Goal: Transaction & Acquisition: Download file/media

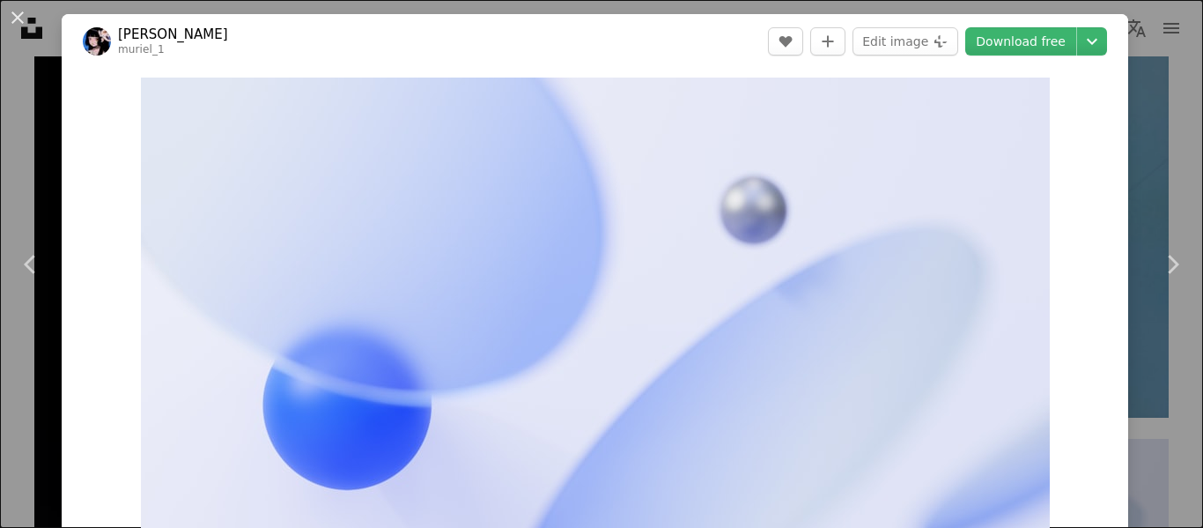
scroll to position [6512, 0]
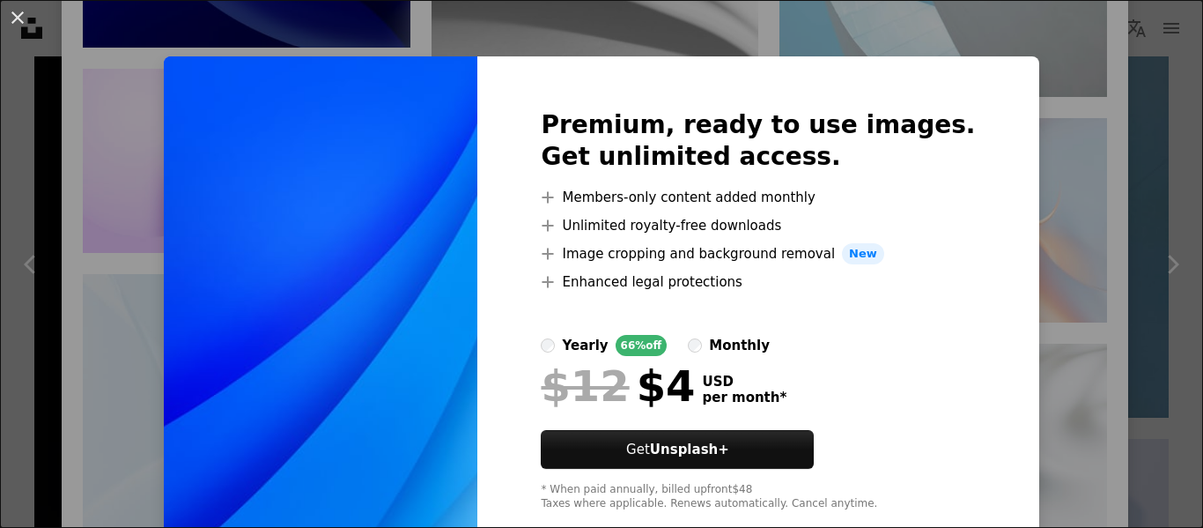
click at [1037, 349] on div "An X shape Premium, ready to use images. Get unlimited access. A plus sign Memb…" at bounding box center [601, 264] width 1203 height 528
drag, startPoint x: 0, startPoint y: 0, endPoint x: 1037, endPoint y: 349, distance: 1093.7
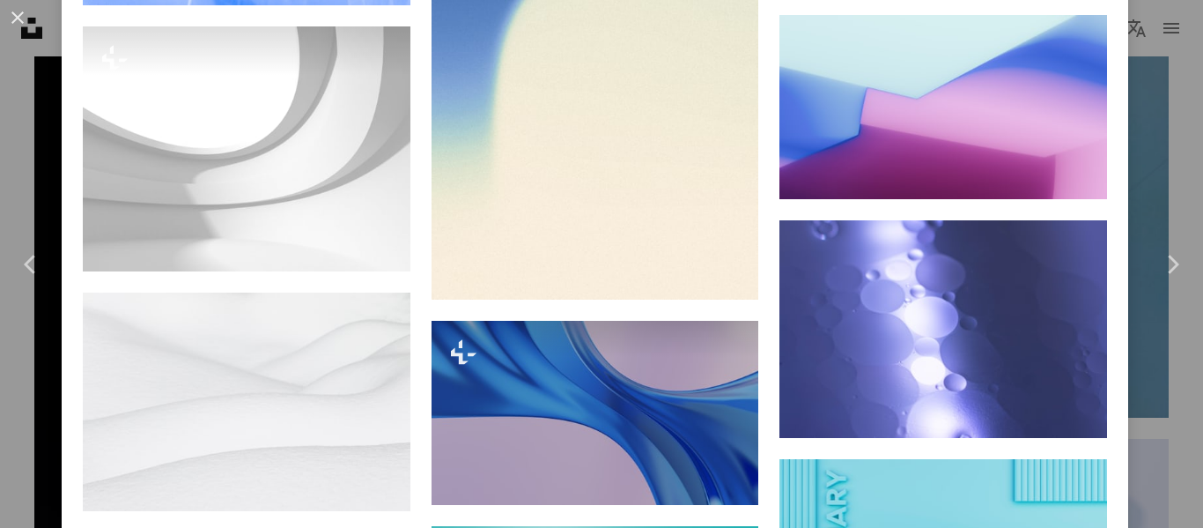
scroll to position [10592, 0]
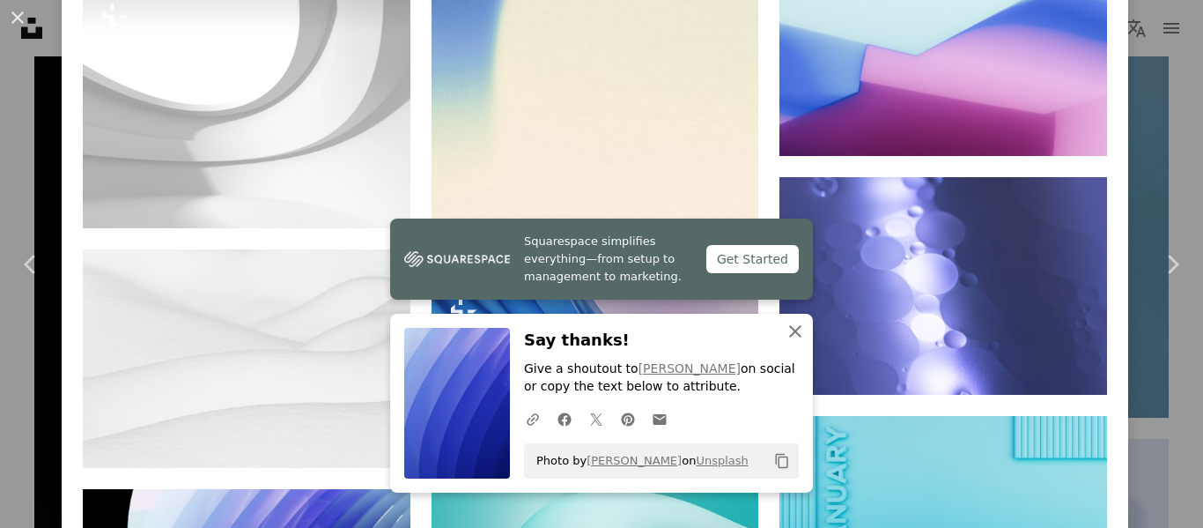
click at [792, 331] on icon "An X shape" at bounding box center [795, 331] width 21 height 21
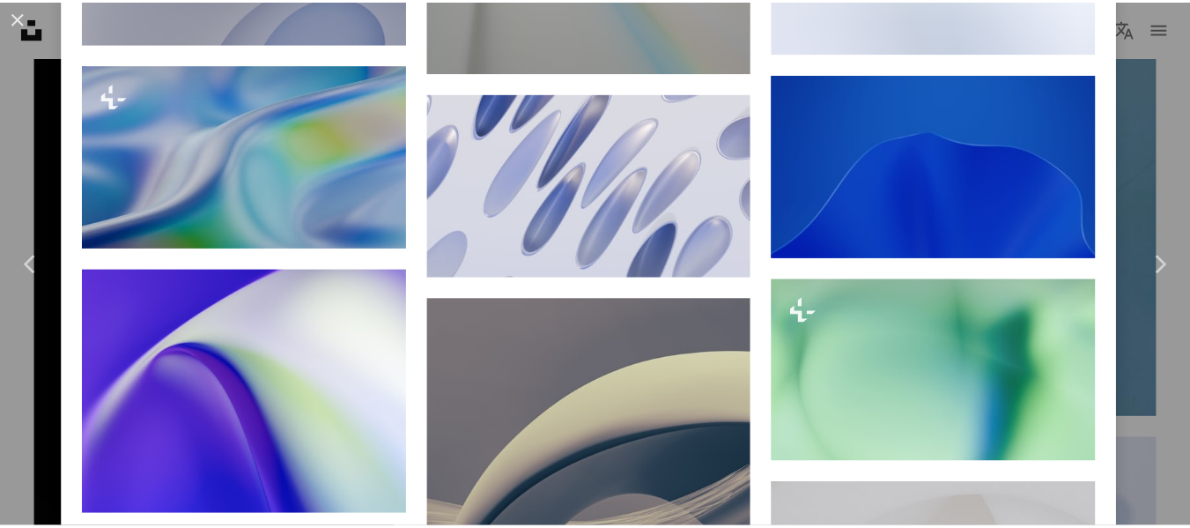
scroll to position [3421, 0]
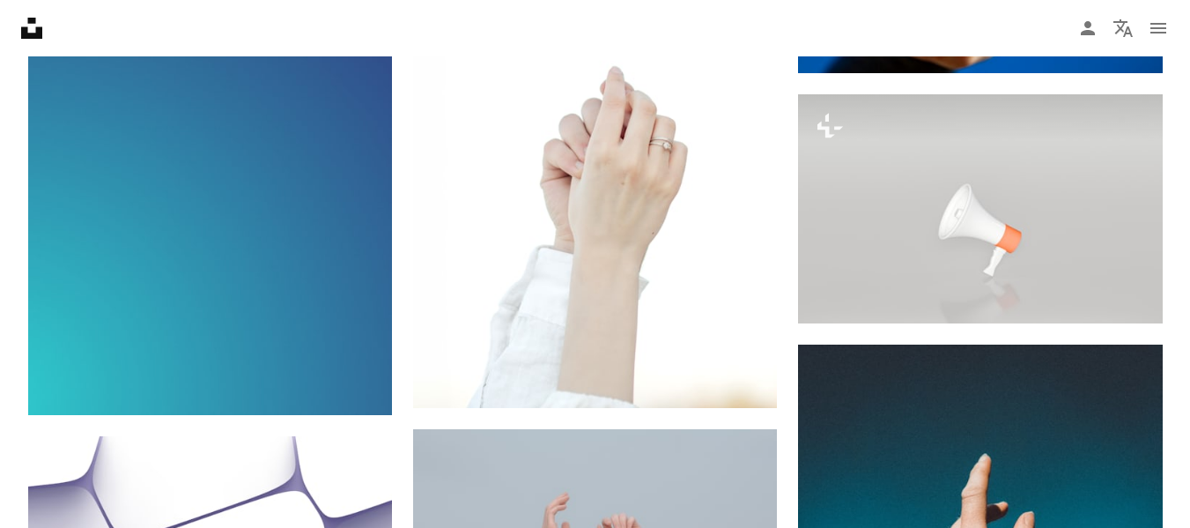
scroll to position [13117, 0]
